Goal: Transaction & Acquisition: Obtain resource

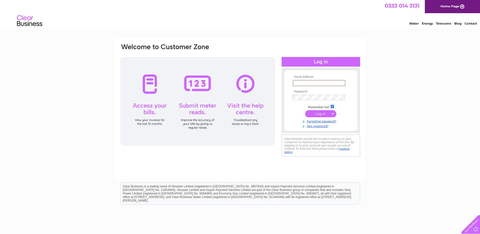
click at [323, 81] on input "text" at bounding box center [319, 83] width 53 height 6
paste input "info@bpdzenith.com"
type input "info@bpdzenith.com"
click at [312, 113] on input "submit" at bounding box center [320, 113] width 31 height 7
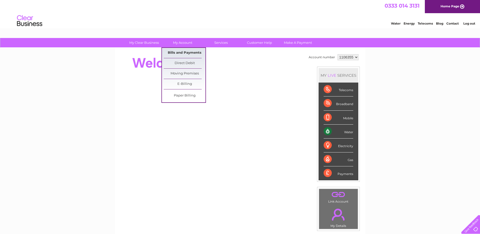
click at [180, 51] on link "Bills and Payments" at bounding box center [185, 53] width 42 height 10
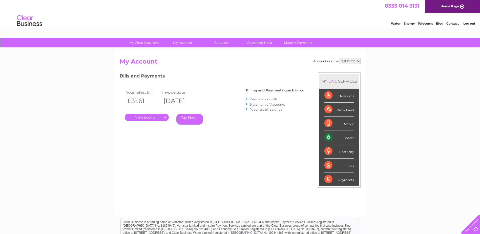
click at [150, 117] on link "." at bounding box center [147, 117] width 44 height 7
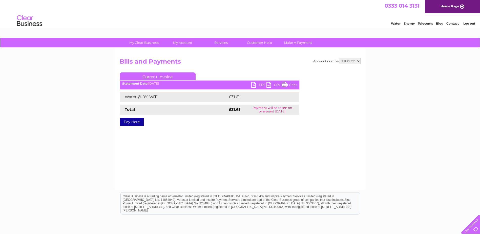
click at [255, 85] on link "PDF" at bounding box center [258, 85] width 15 height 7
click at [469, 24] on link "Log out" at bounding box center [469, 23] width 12 height 4
